Goal: Transaction & Acquisition: Purchase product/service

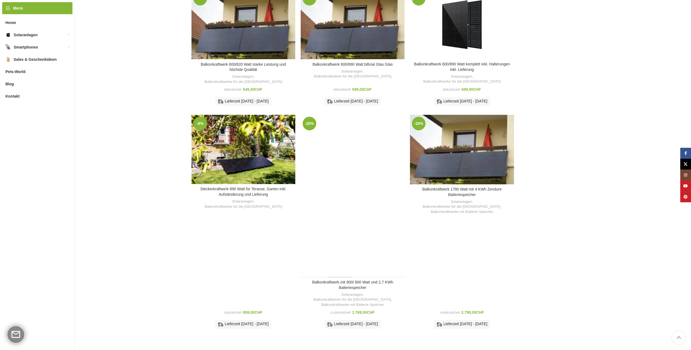
scroll to position [267, 0]
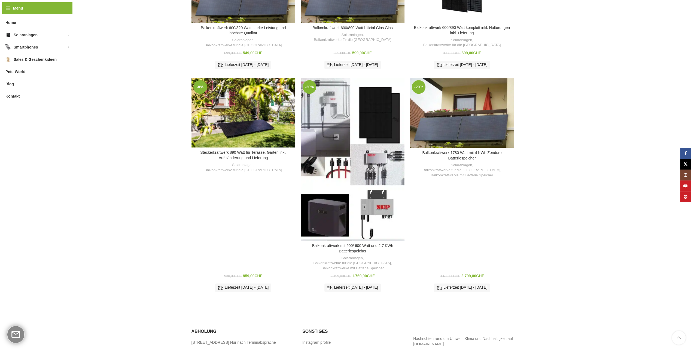
click at [339, 127] on div "Balkonkraftwerk mit 900/ 600 Watt und 2,7 KWh Batteriespeicher" at bounding box center [339, 159] width 26 height 162
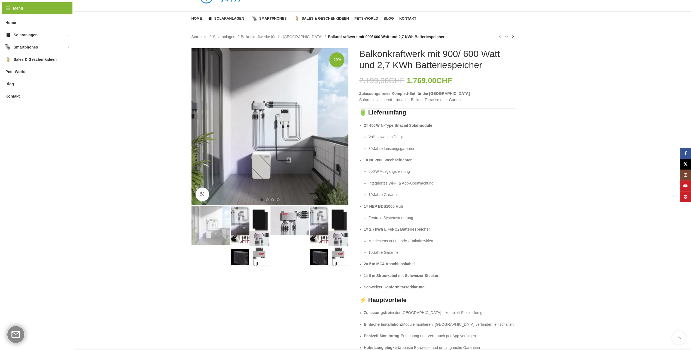
scroll to position [27, 0]
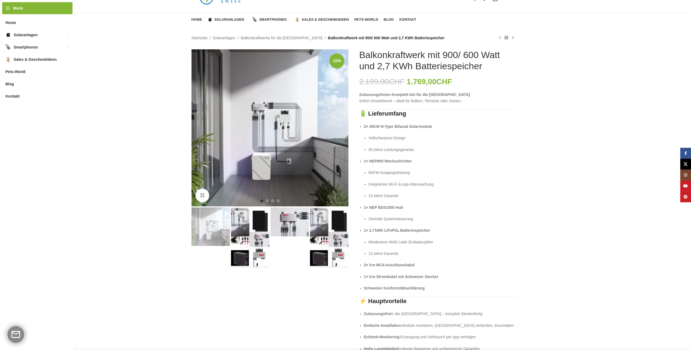
click at [240, 216] on img "2 / 4" at bounding box center [250, 237] width 38 height 60
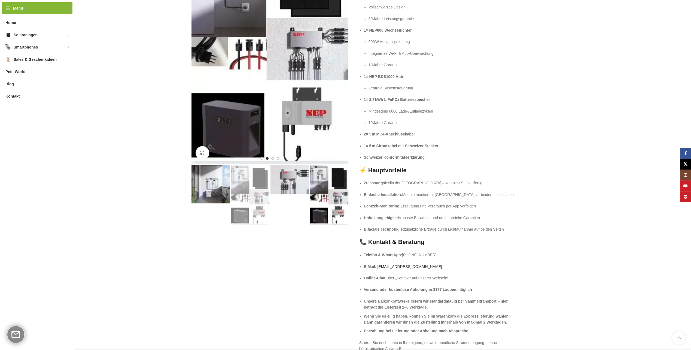
scroll to position [163, 0]
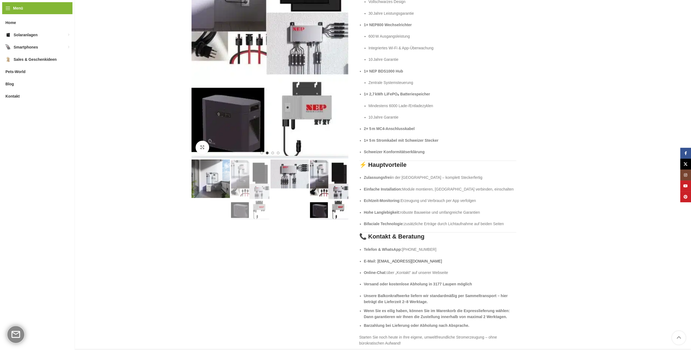
click at [287, 172] on img "3 / 4" at bounding box center [289, 173] width 38 height 29
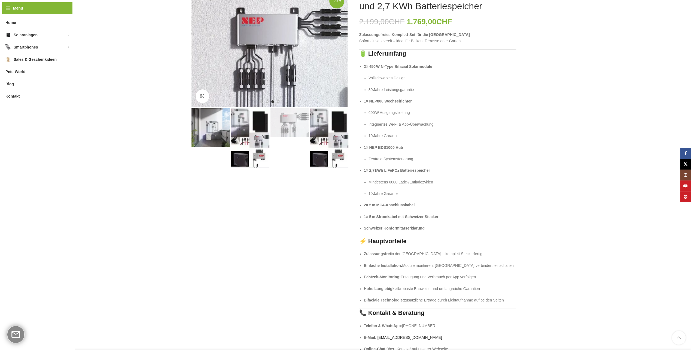
scroll to position [27, 0]
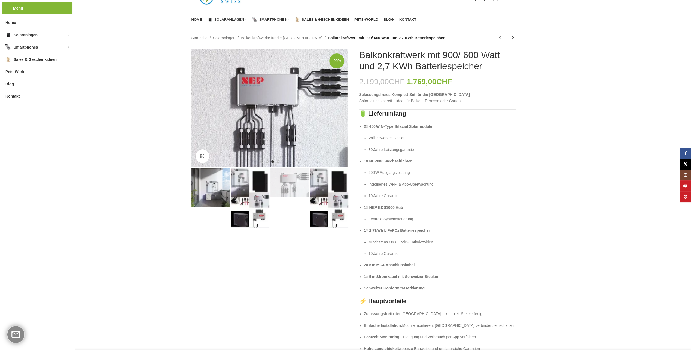
click at [320, 182] on img "4 / 4" at bounding box center [329, 198] width 38 height 60
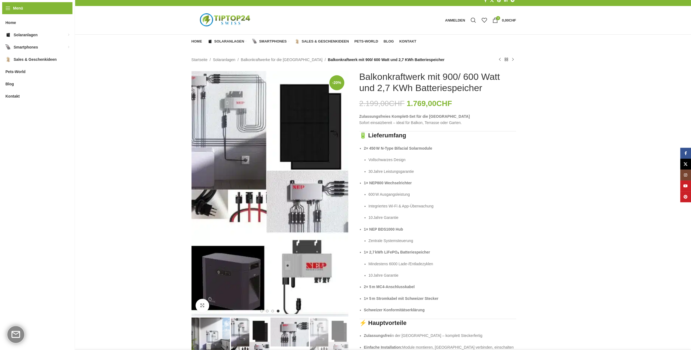
scroll to position [0, 0]
